Goal: Task Accomplishment & Management: Manage account settings

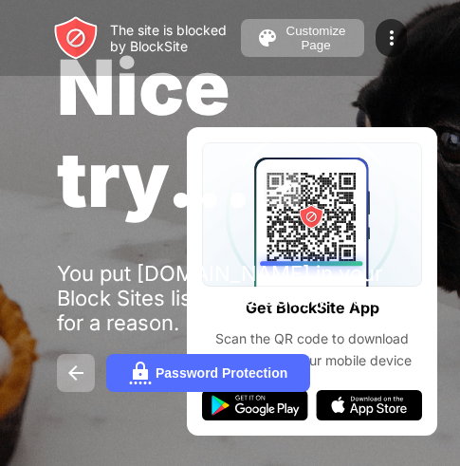
scroll to position [90, 0]
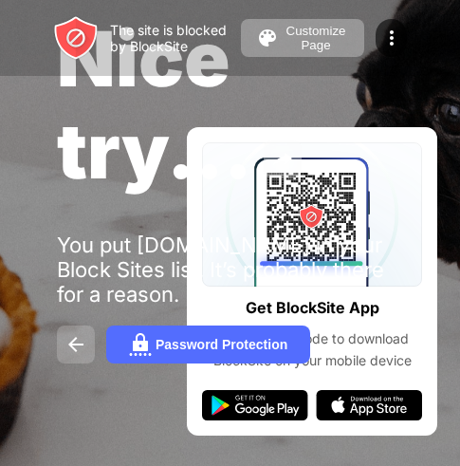
click at [72, 348] on img at bounding box center [75, 344] width 23 height 23
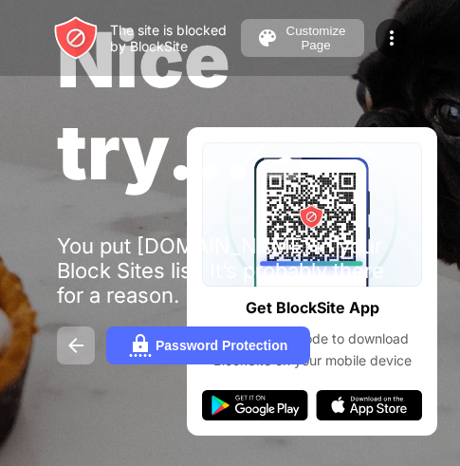
scroll to position [90, 0]
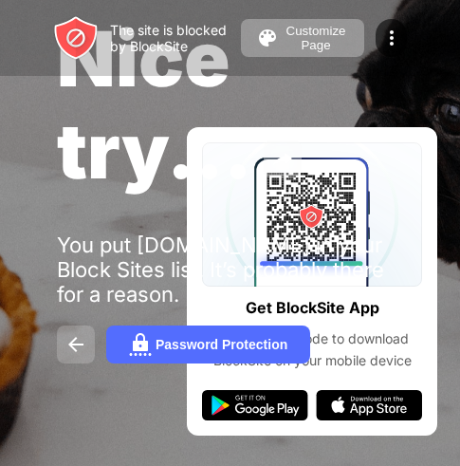
click at [91, 343] on button at bounding box center [76, 344] width 38 height 38
click at [70, 336] on img at bounding box center [75, 344] width 23 height 23
click at [72, 334] on img at bounding box center [75, 344] width 23 height 23
drag, startPoint x: 113, startPoint y: 395, endPoint x: 32, endPoint y: 340, distance: 97.6
click at [101, 398] on div "Nice try... You put [DOMAIN_NAME] in your Block Sites list. It’s probably there…" at bounding box center [230, 188] width 460 height 556
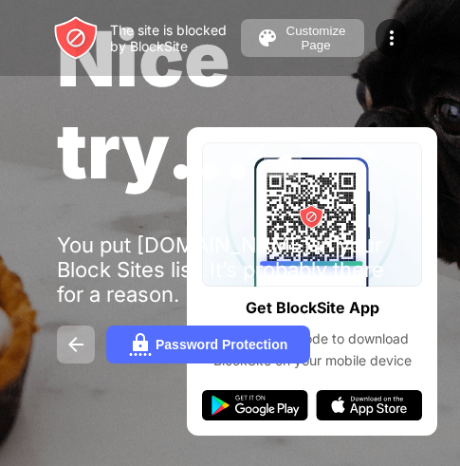
scroll to position [52, 0]
